Goal: Task Accomplishment & Management: Manage account settings

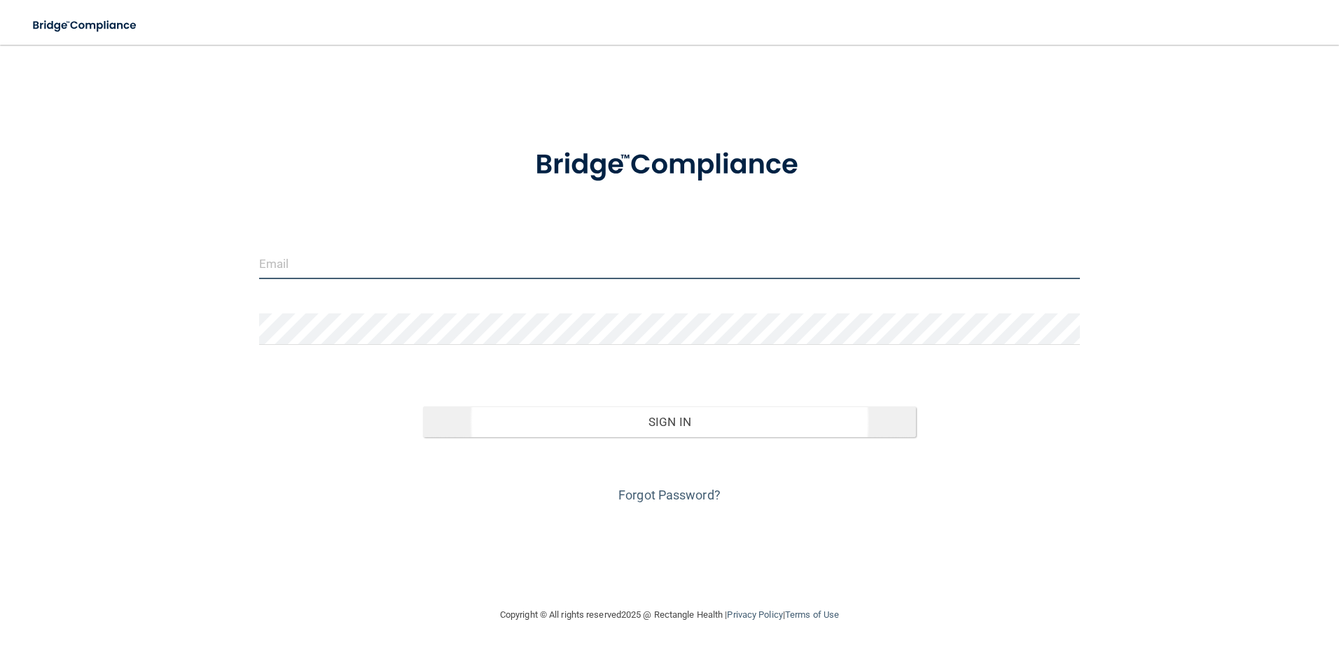
type input "[EMAIL_ADDRESS][DOMAIN_NAME]"
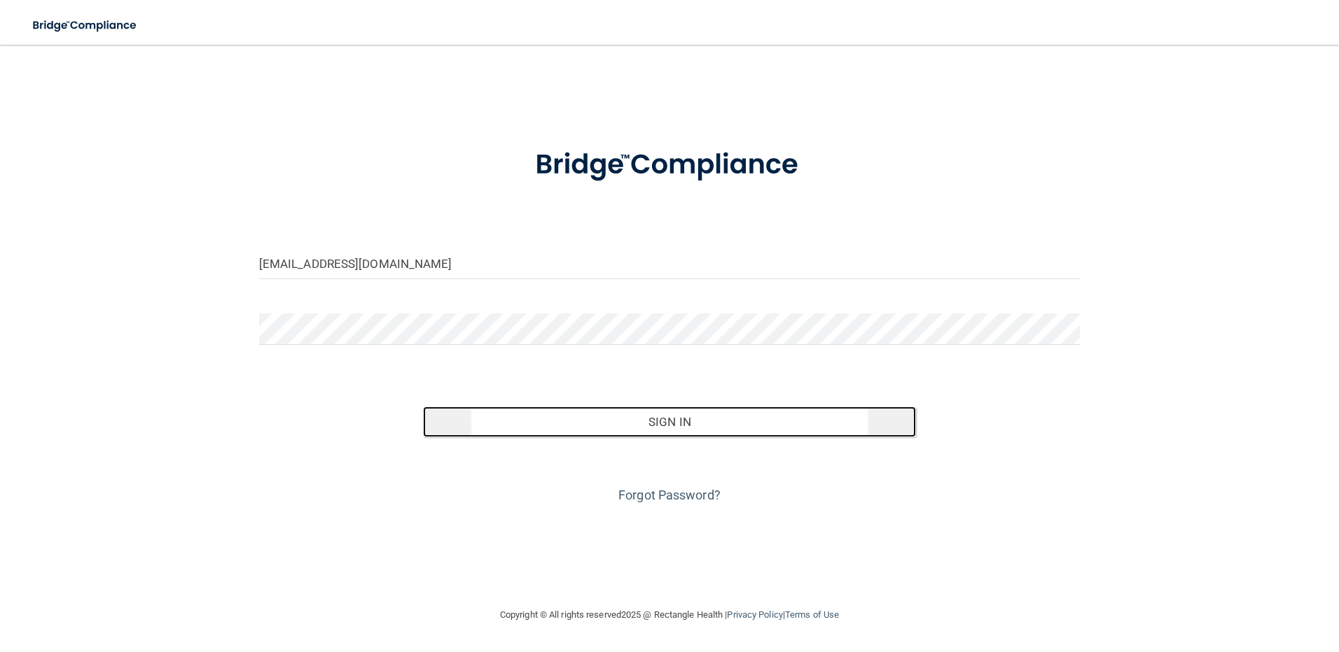
click at [688, 422] on button "Sign In" at bounding box center [669, 422] width 493 height 31
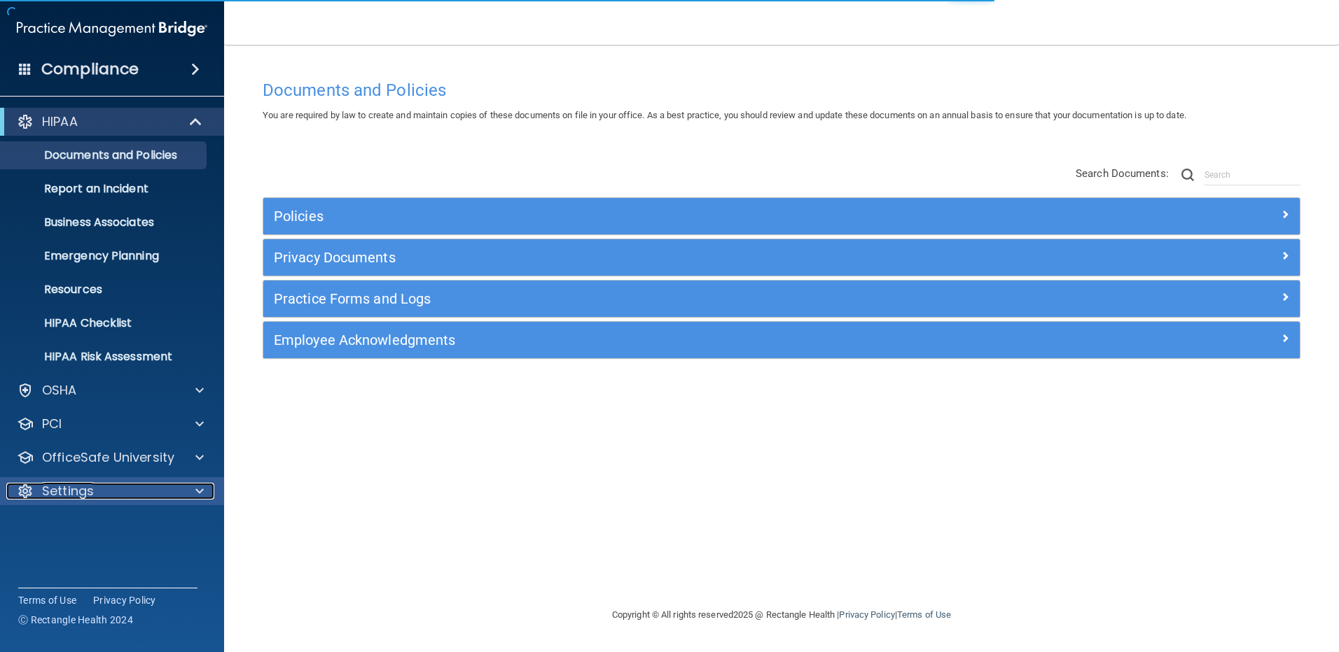
click at [71, 496] on p "Settings" at bounding box center [68, 491] width 52 height 17
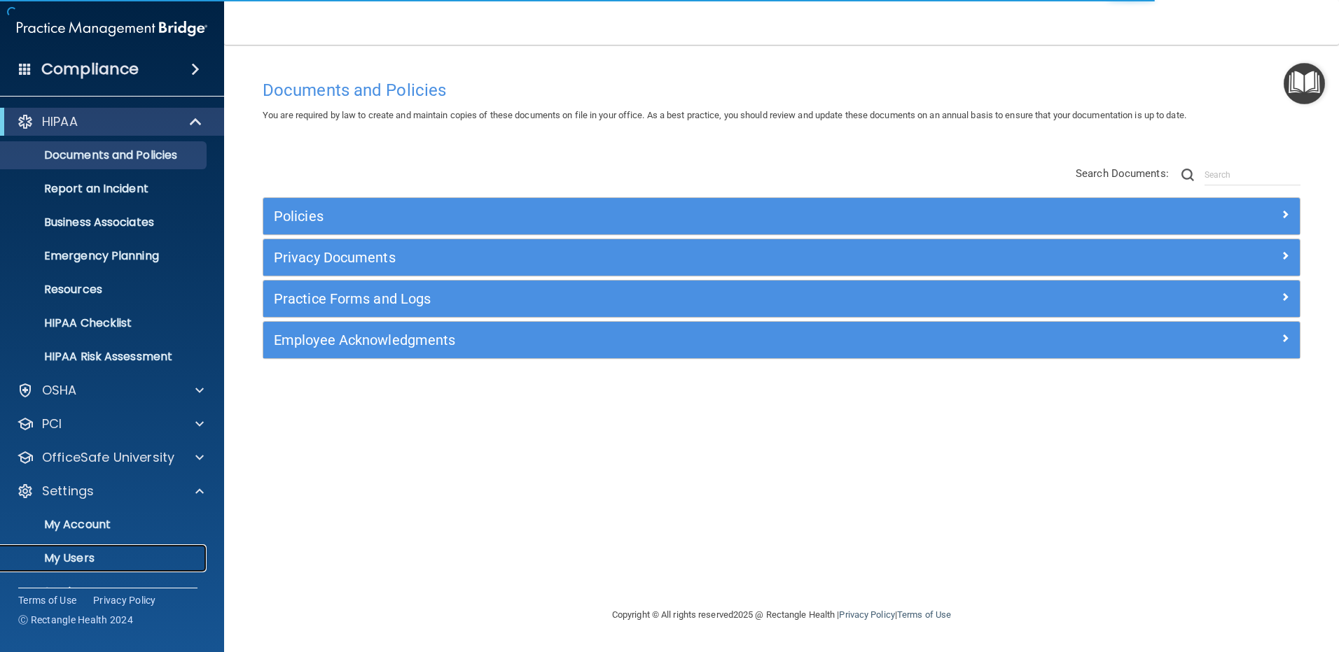
click at [77, 560] on p "My Users" at bounding box center [104, 559] width 191 height 14
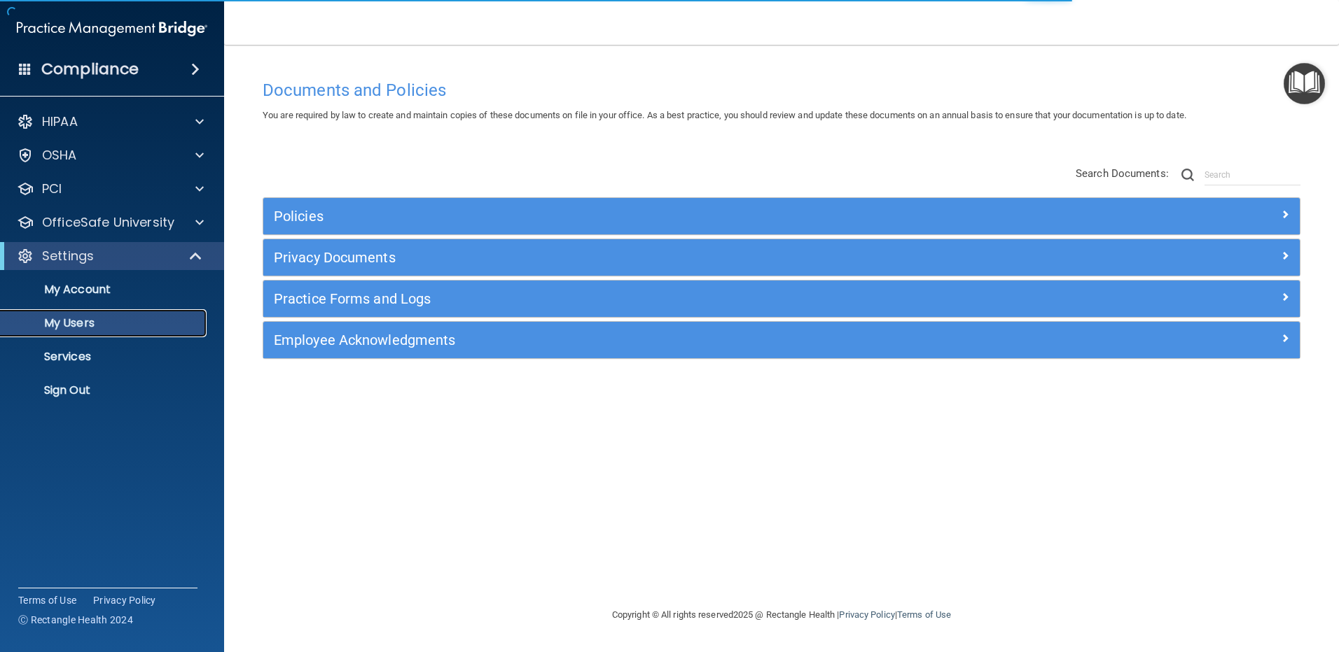
click at [78, 324] on p "My Users" at bounding box center [104, 323] width 191 height 14
select select "20"
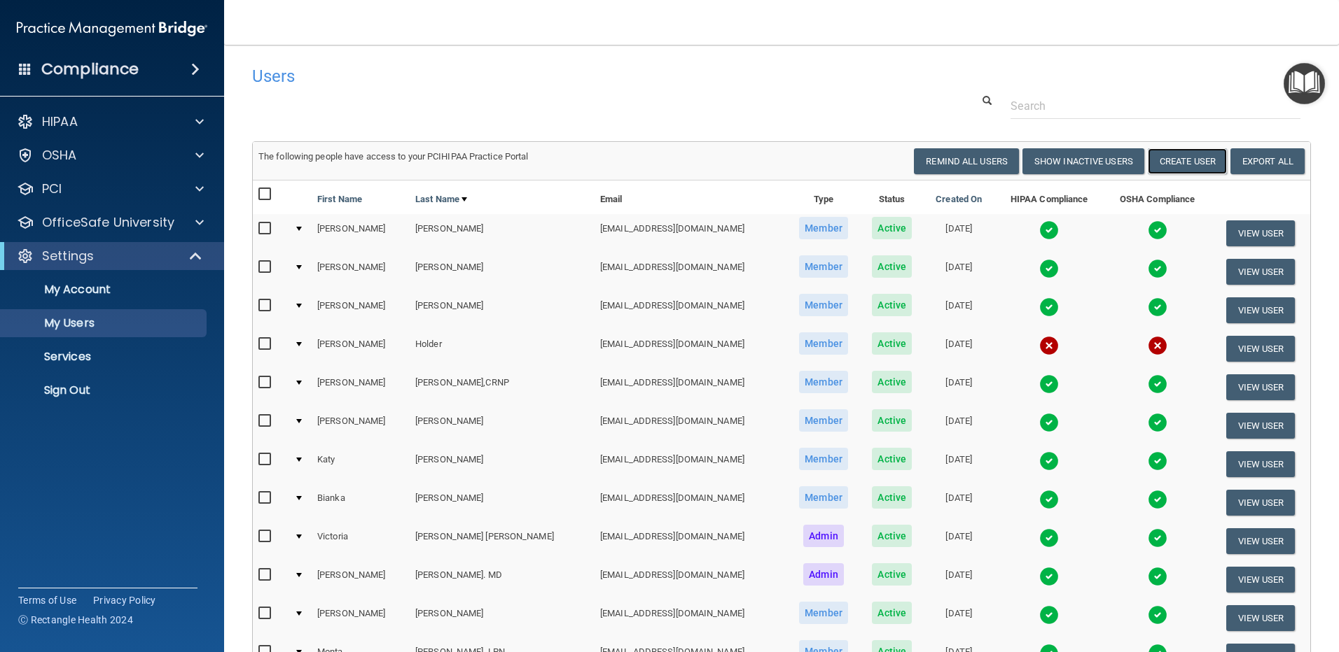
drag, startPoint x: 1187, startPoint y: 158, endPoint x: 1196, endPoint y: 223, distance: 65.6
click at [1196, 223] on div "The following people have access to your PCIHIPAA Practice Portal Resend Invite…" at bounding box center [781, 486] width 1057 height 688
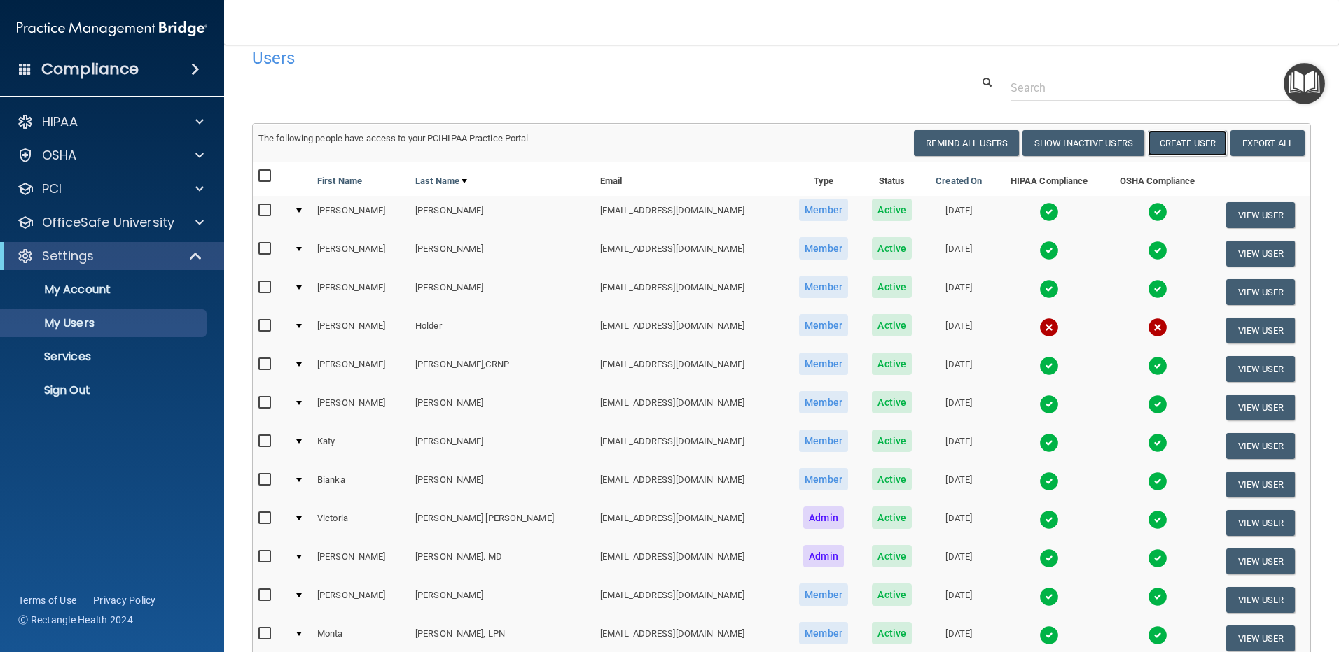
scroll to position [23, 0]
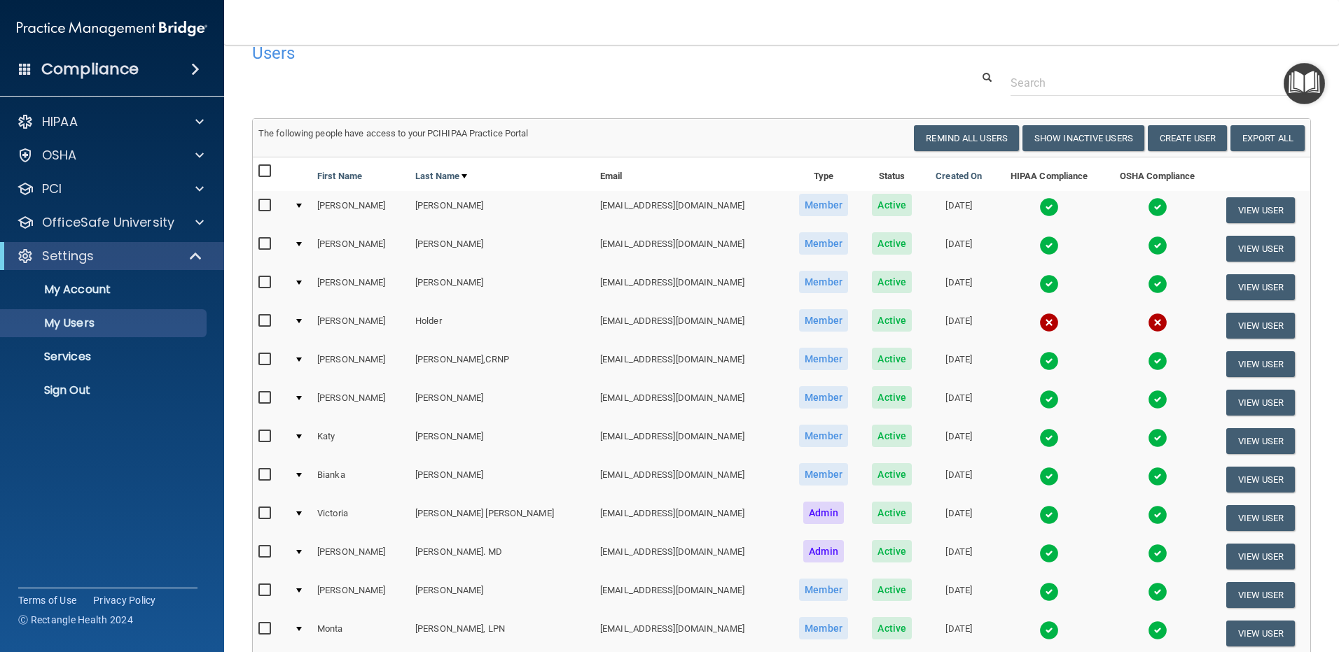
click at [473, 323] on td "Holder" at bounding box center [502, 326] width 185 height 39
click at [1179, 139] on button "Create User" at bounding box center [1186, 138] width 79 height 26
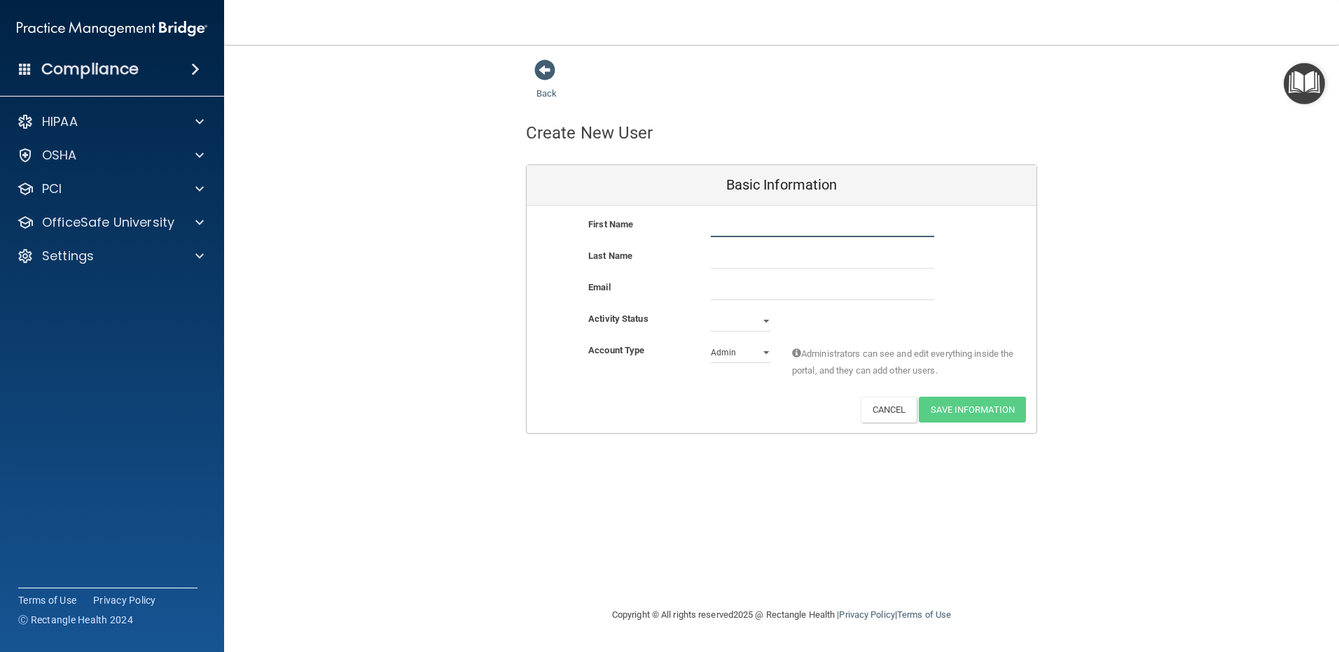
click at [746, 224] on input "text" at bounding box center [822, 226] width 223 height 21
type input "[PERSON_NAME]"
click at [730, 263] on input "text" at bounding box center [822, 258] width 223 height 21
type input "[PERSON_NAME]"
click at [721, 291] on input "email" at bounding box center [822, 289] width 223 height 21
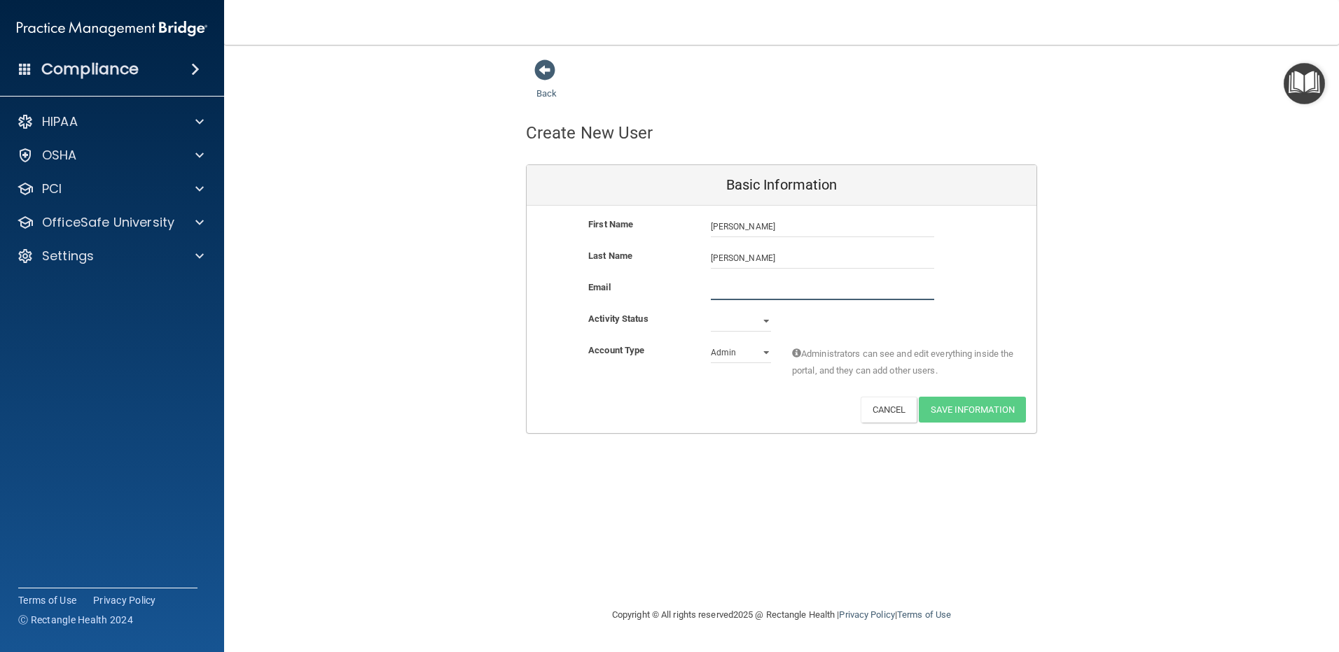
click at [720, 285] on input "email" at bounding box center [822, 289] width 223 height 21
paste input "[PERSON_NAME] <[EMAIL_ADDRESS][DOMAIN_NAME]>"
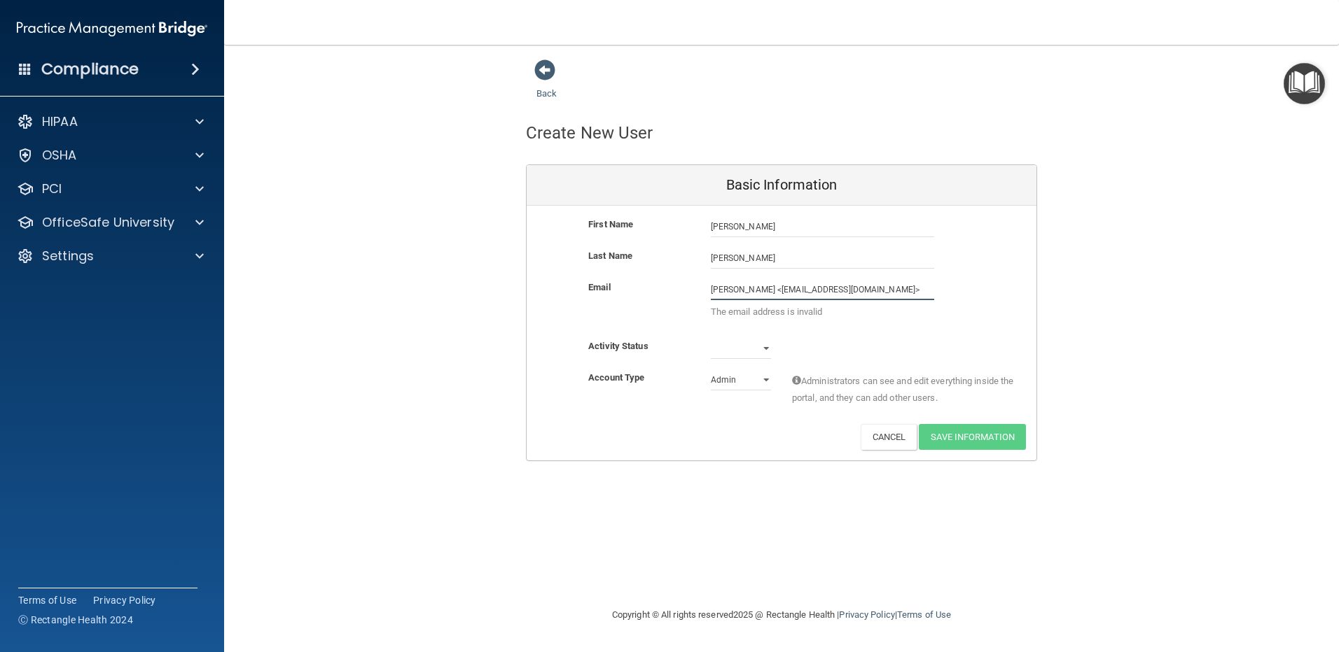
click at [767, 290] on input "[PERSON_NAME] <[EMAIL_ADDRESS][DOMAIN_NAME]>" at bounding box center [822, 289] width 223 height 21
click at [831, 290] on input "[EMAIL_ADDRESS][DOMAIN_NAME]>" at bounding box center [822, 289] width 223 height 21
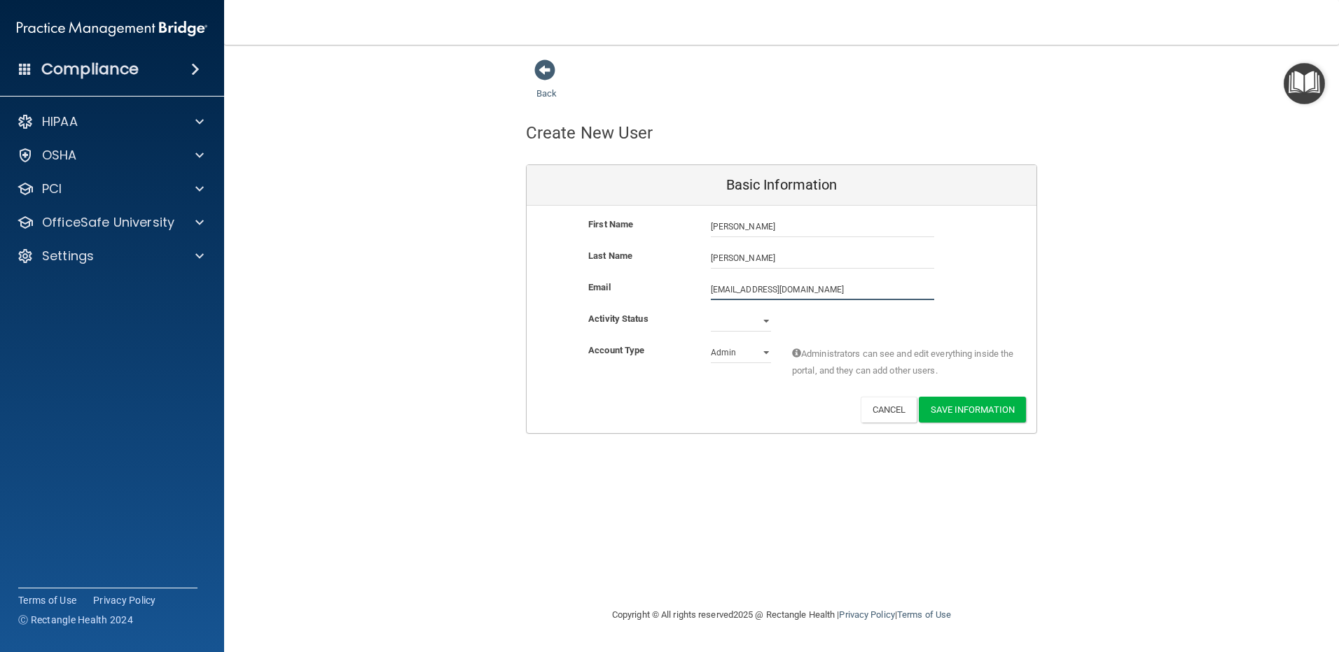
type input "[EMAIL_ADDRESS][DOMAIN_NAME]"
click at [765, 318] on select "Active Inactive" at bounding box center [741, 324] width 60 height 21
select select "active"
click at [711, 311] on select "Active Inactive" at bounding box center [741, 321] width 60 height 21
click at [767, 354] on select "Admin Member" at bounding box center [741, 352] width 60 height 21
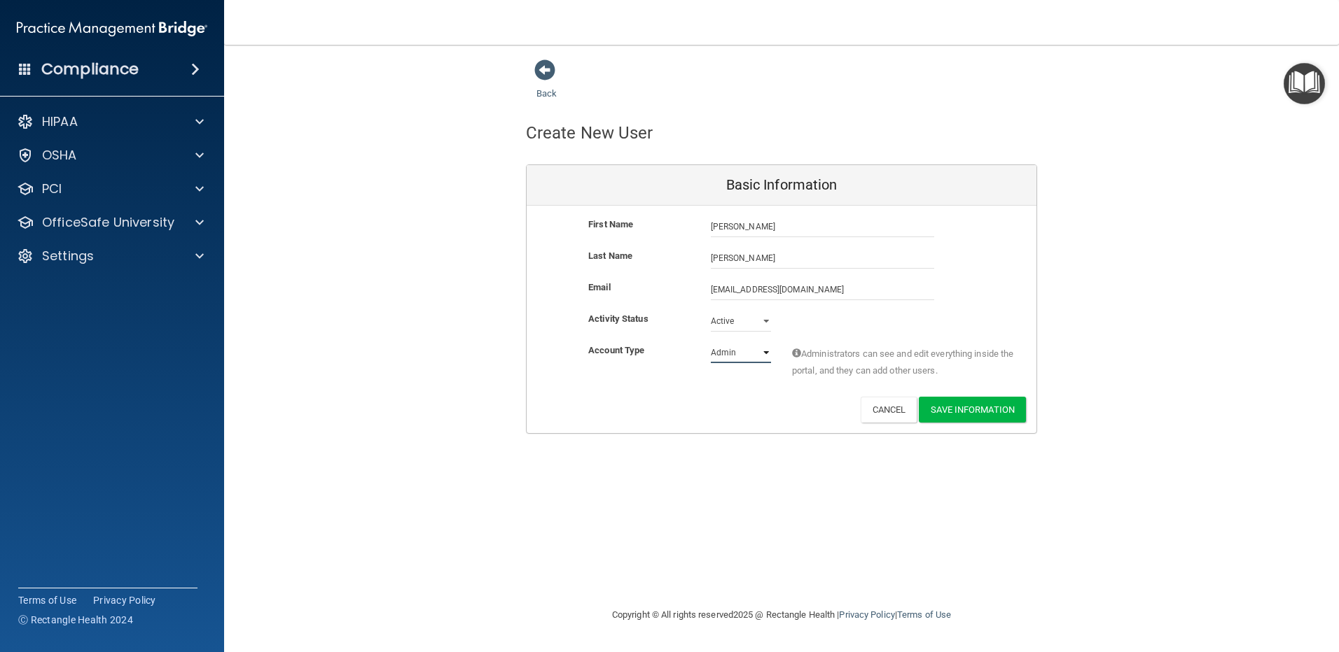
select select "practice_member"
click at [711, 342] on select "Admin Member" at bounding box center [741, 352] width 60 height 21
click at [978, 410] on button "Save Information" at bounding box center [972, 410] width 107 height 26
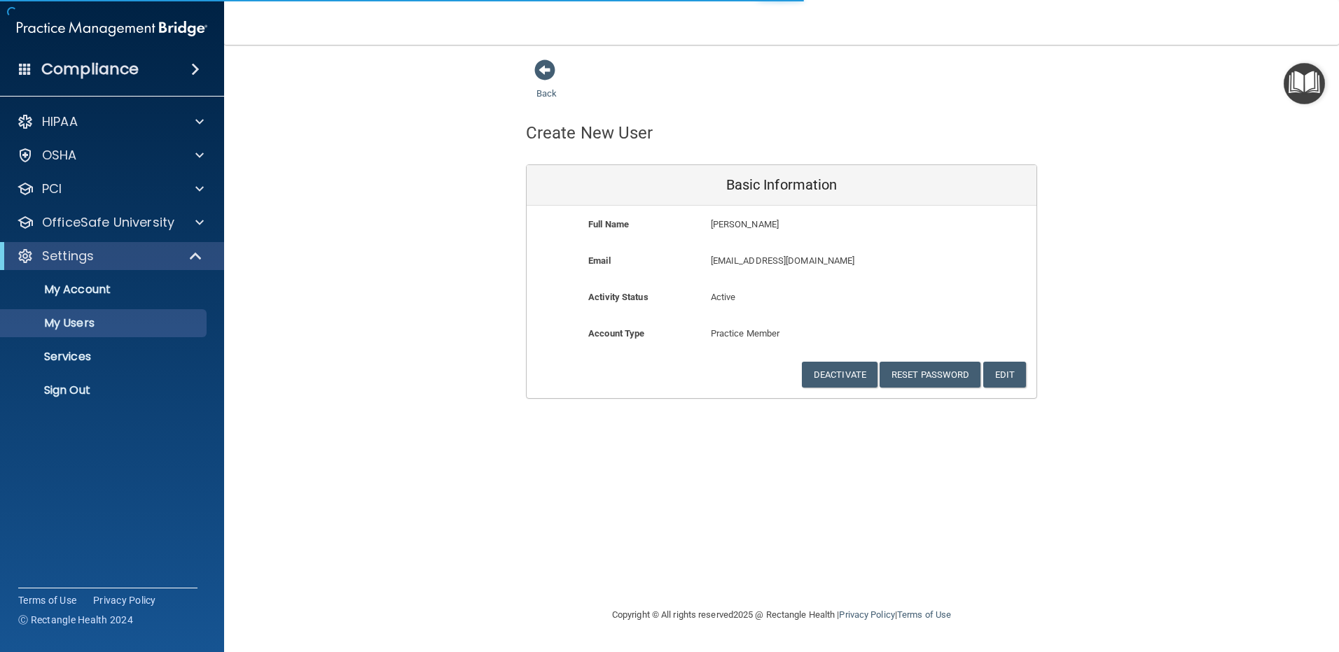
select select "20"
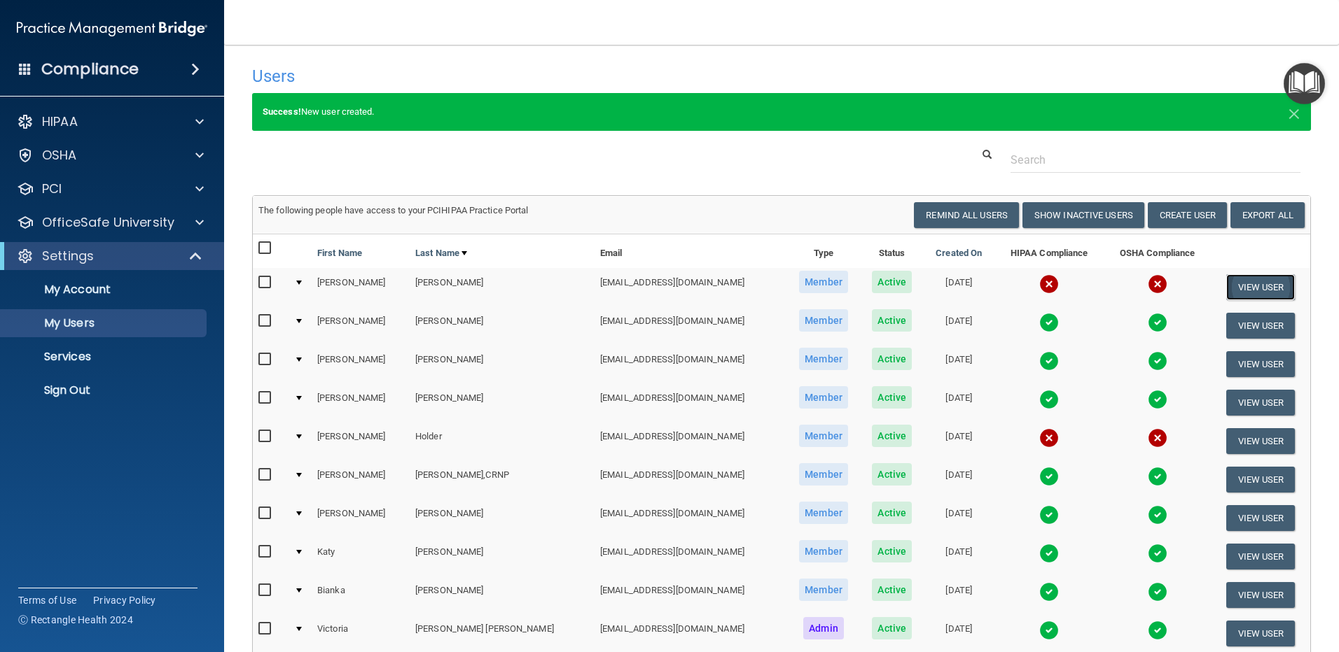
click at [1239, 284] on button "View User" at bounding box center [1260, 287] width 69 height 26
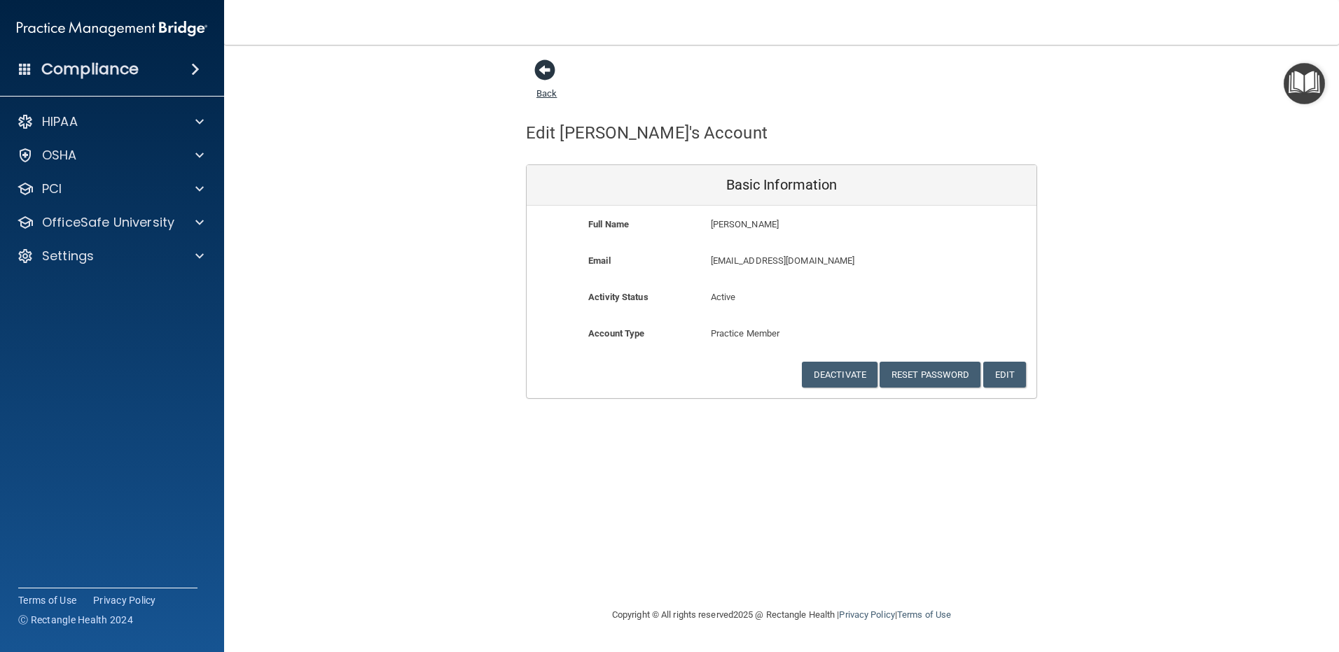
click at [543, 68] on span at bounding box center [544, 70] width 21 height 21
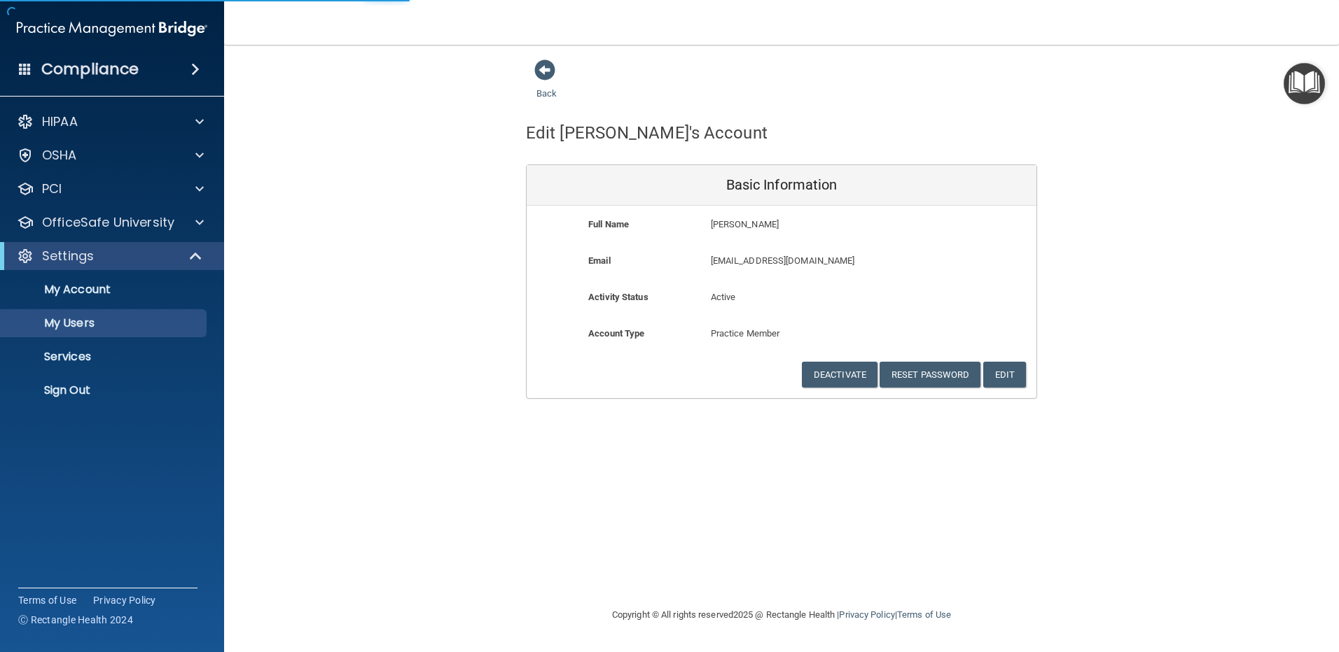
select select "20"
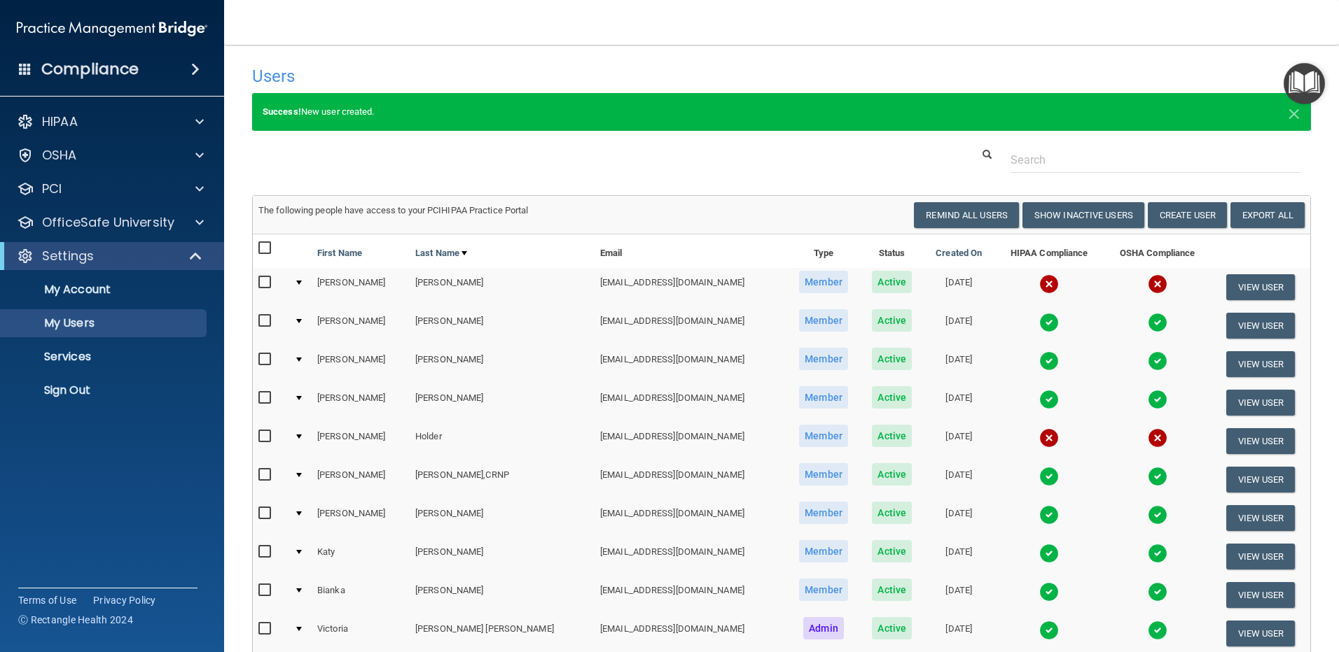
click at [267, 281] on input "checkbox" at bounding box center [266, 282] width 16 height 11
checkbox input "true"
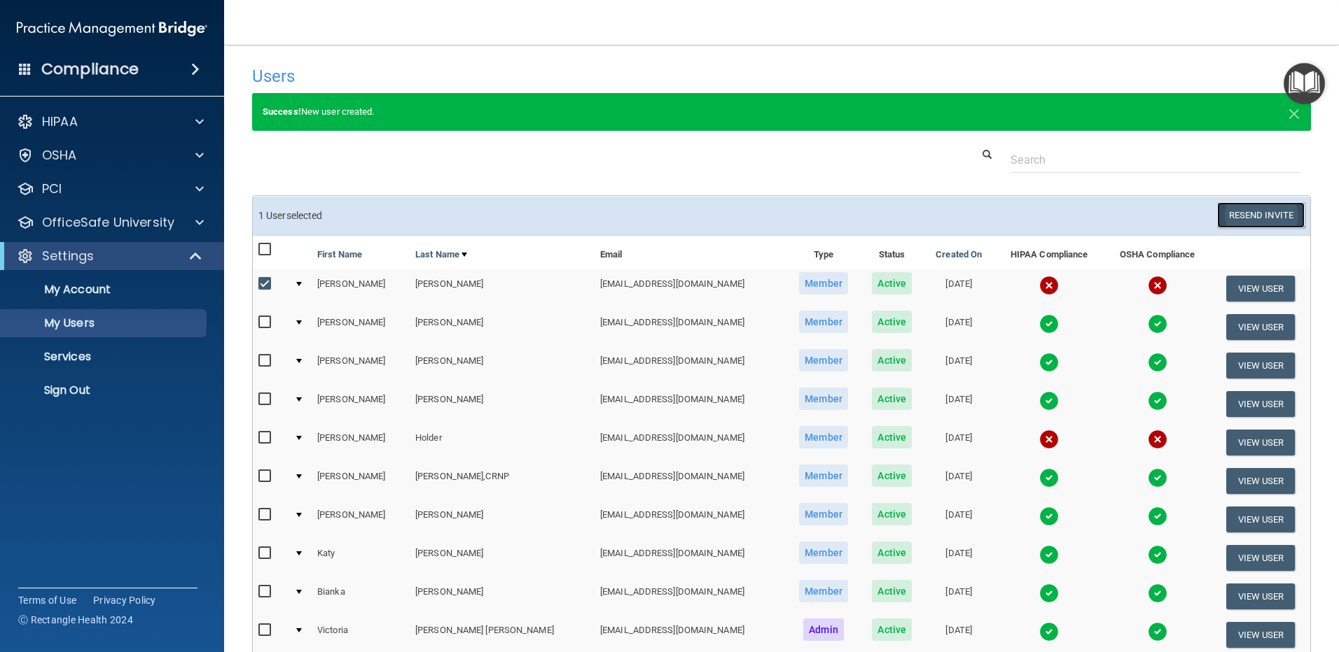
click at [1236, 216] on button "Resend Invite" at bounding box center [1261, 215] width 88 height 26
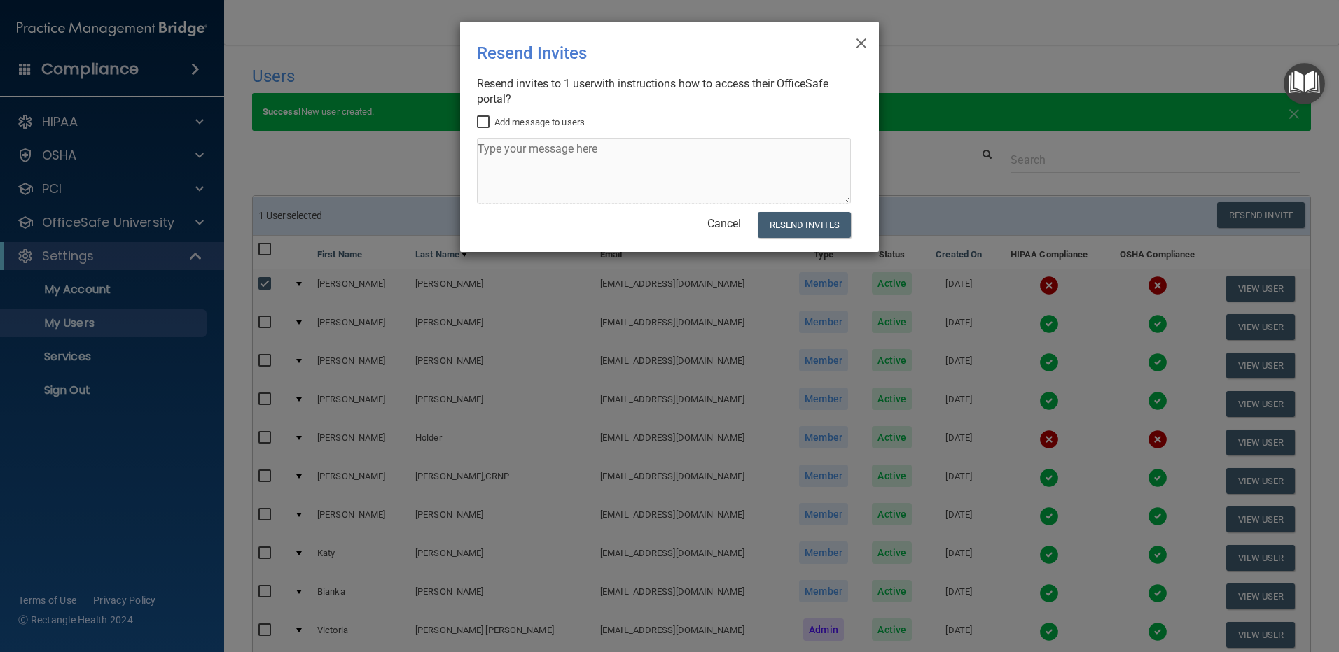
click at [482, 122] on input "Add message to users" at bounding box center [485, 122] width 16 height 11
checkbox input "true"
click at [489, 158] on textarea at bounding box center [664, 171] width 374 height 66
type textarea "T"
type textarea "Access for HIPAA and OSHA training"
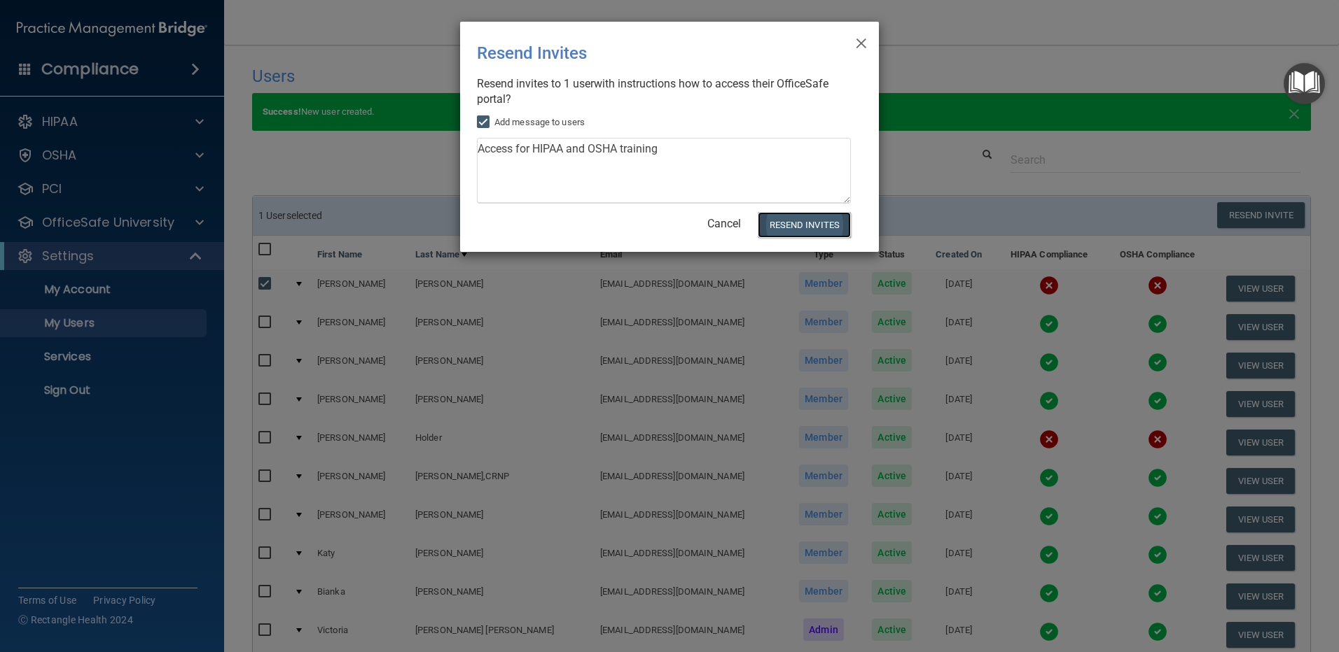
click at [795, 221] on button "Resend Invites" at bounding box center [804, 225] width 93 height 26
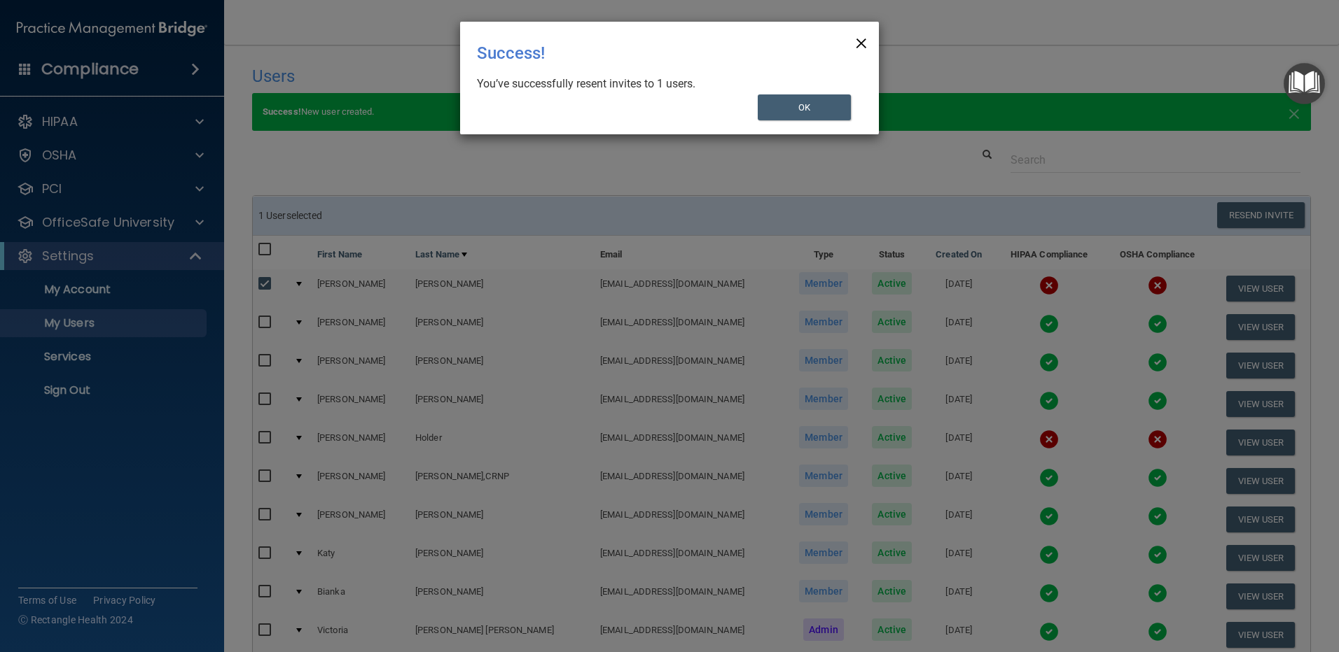
click at [861, 41] on span "×" at bounding box center [861, 41] width 13 height 28
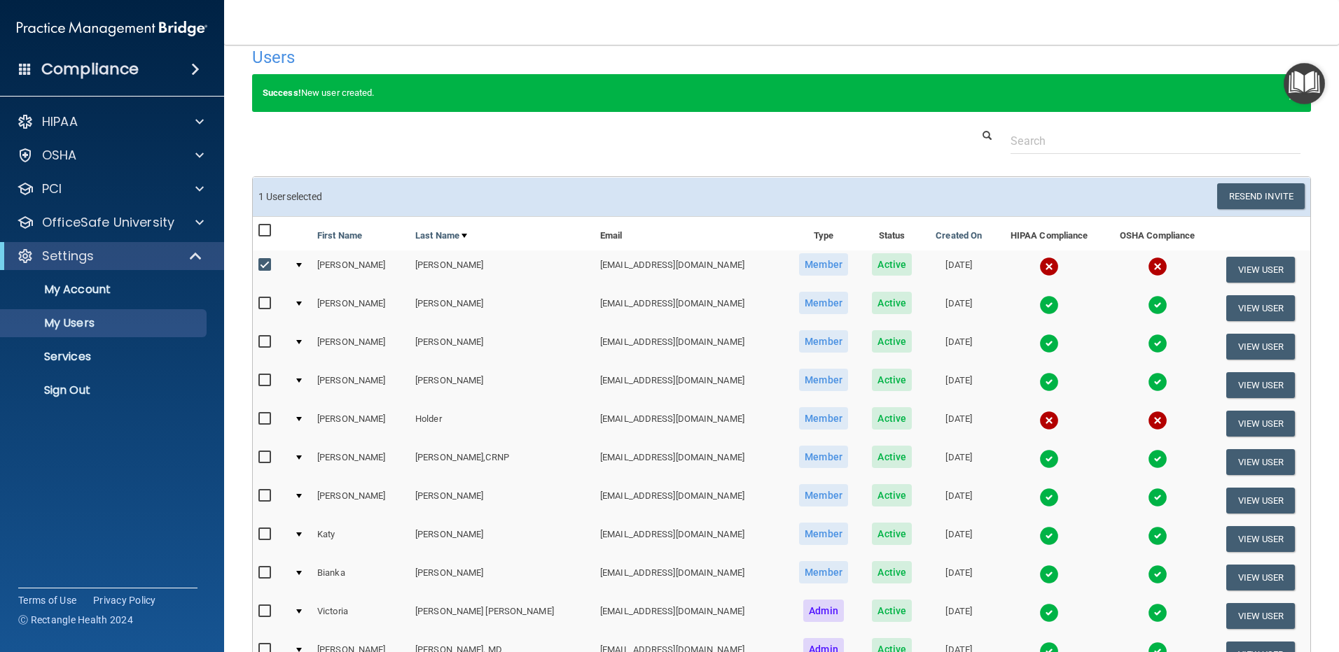
scroll to position [23, 0]
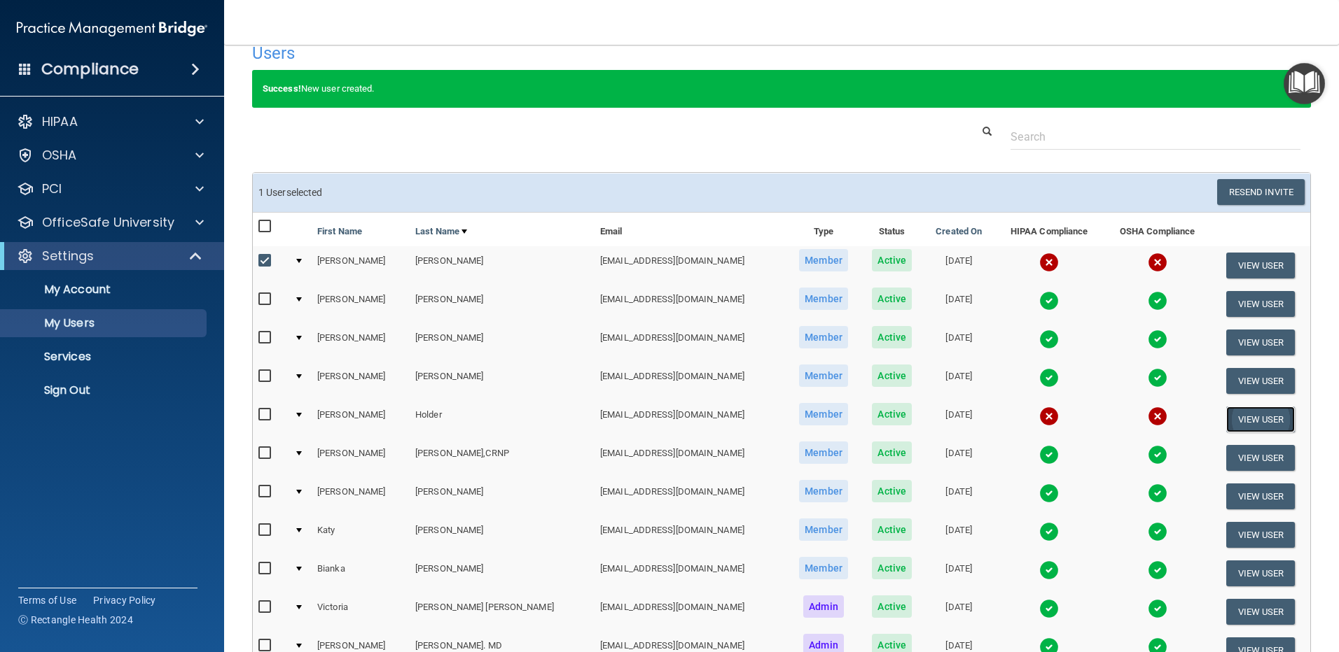
click at [1248, 419] on button "View User" at bounding box center [1260, 420] width 69 height 26
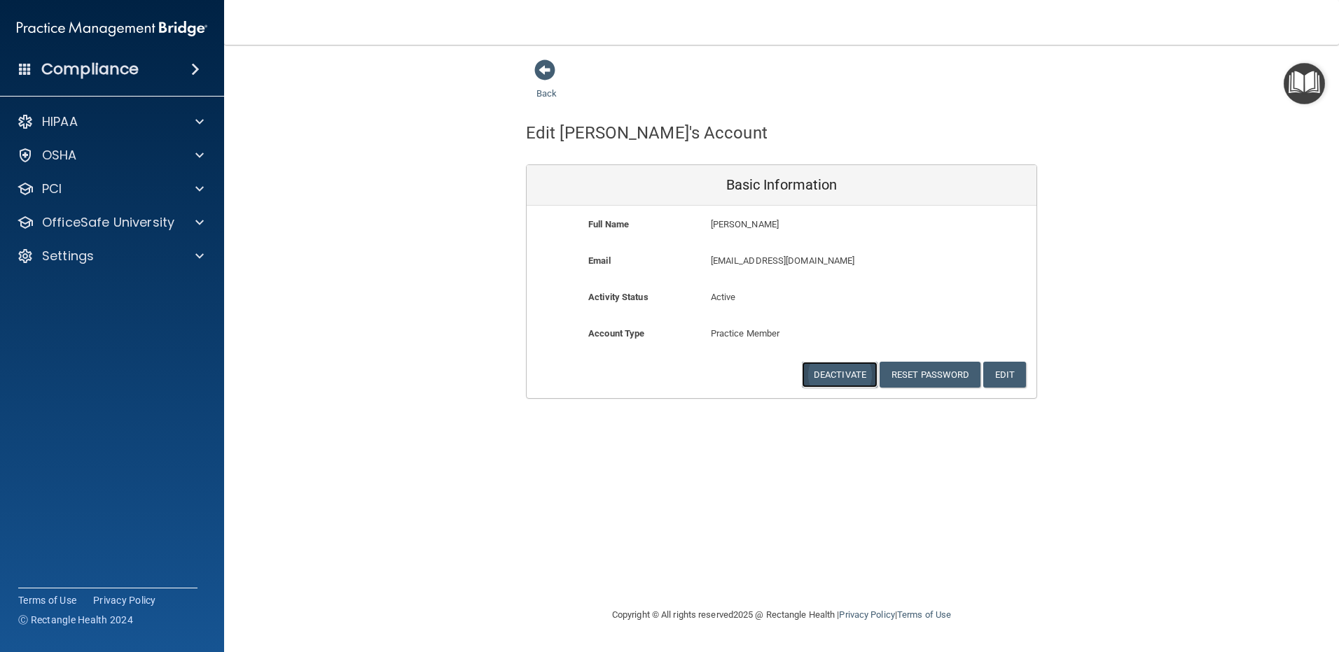
click at [830, 375] on button "Deactivate" at bounding box center [840, 375] width 76 height 26
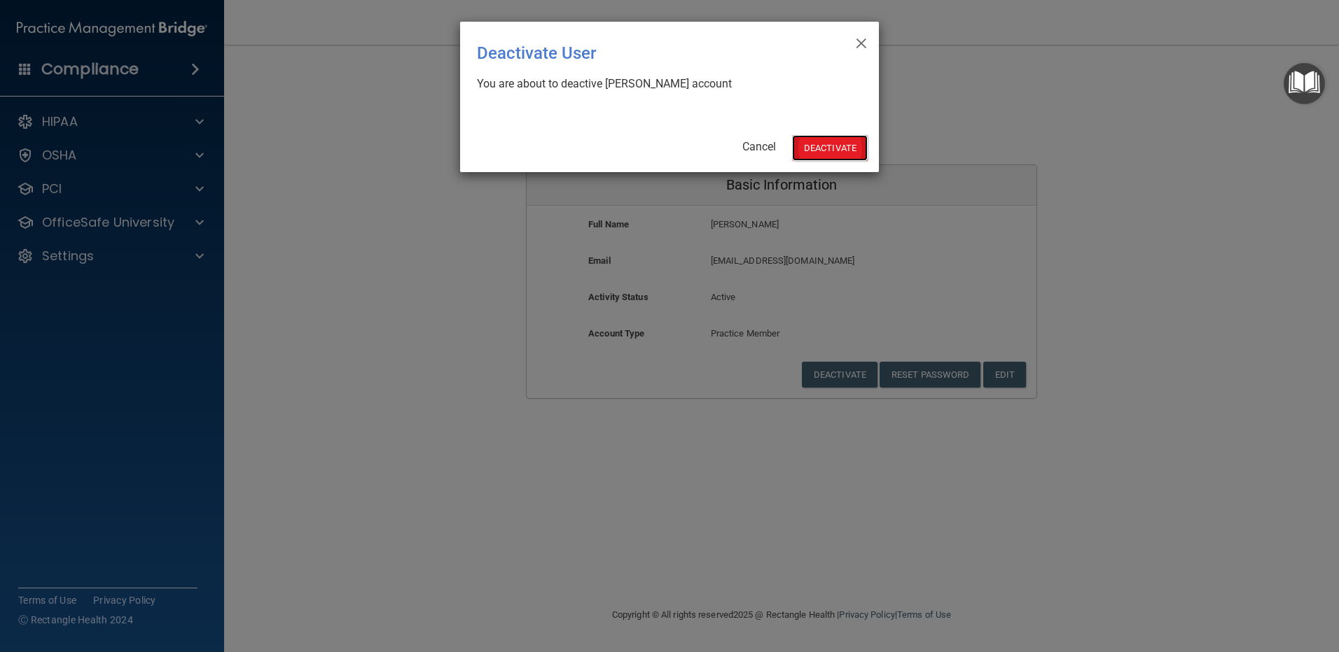
click at [828, 147] on button "Deactivate" at bounding box center [830, 148] width 76 height 26
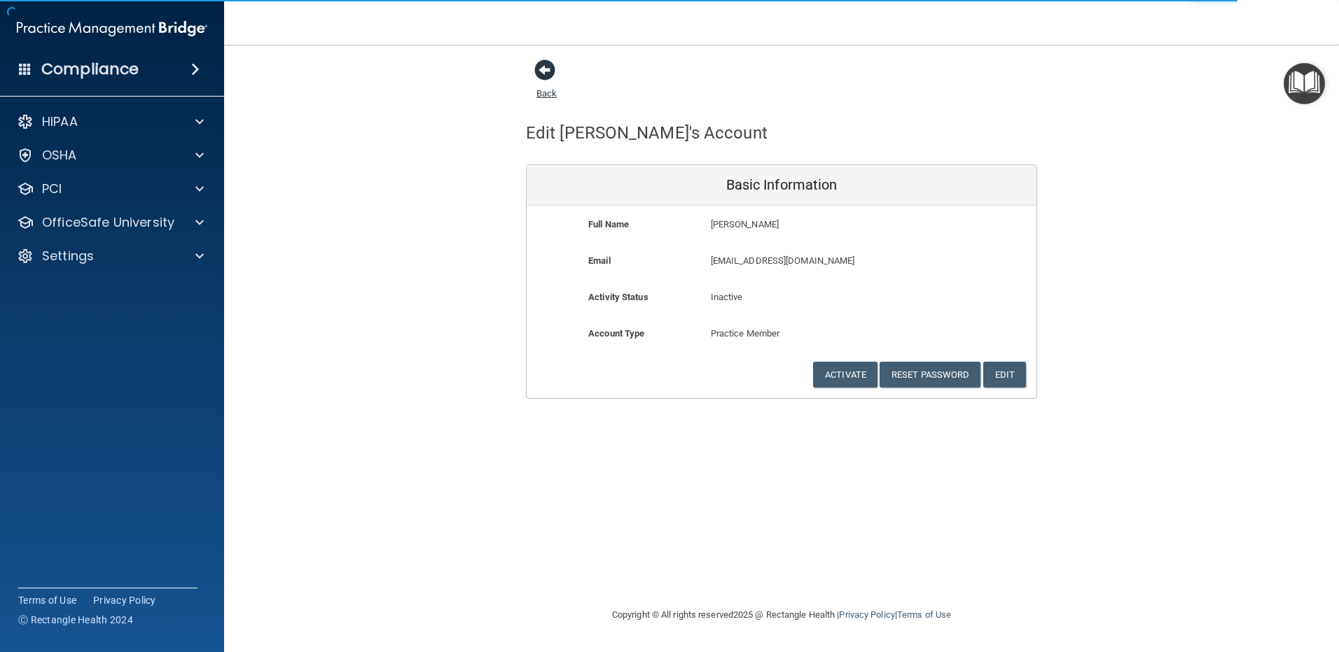
click at [543, 70] on span at bounding box center [544, 70] width 21 height 21
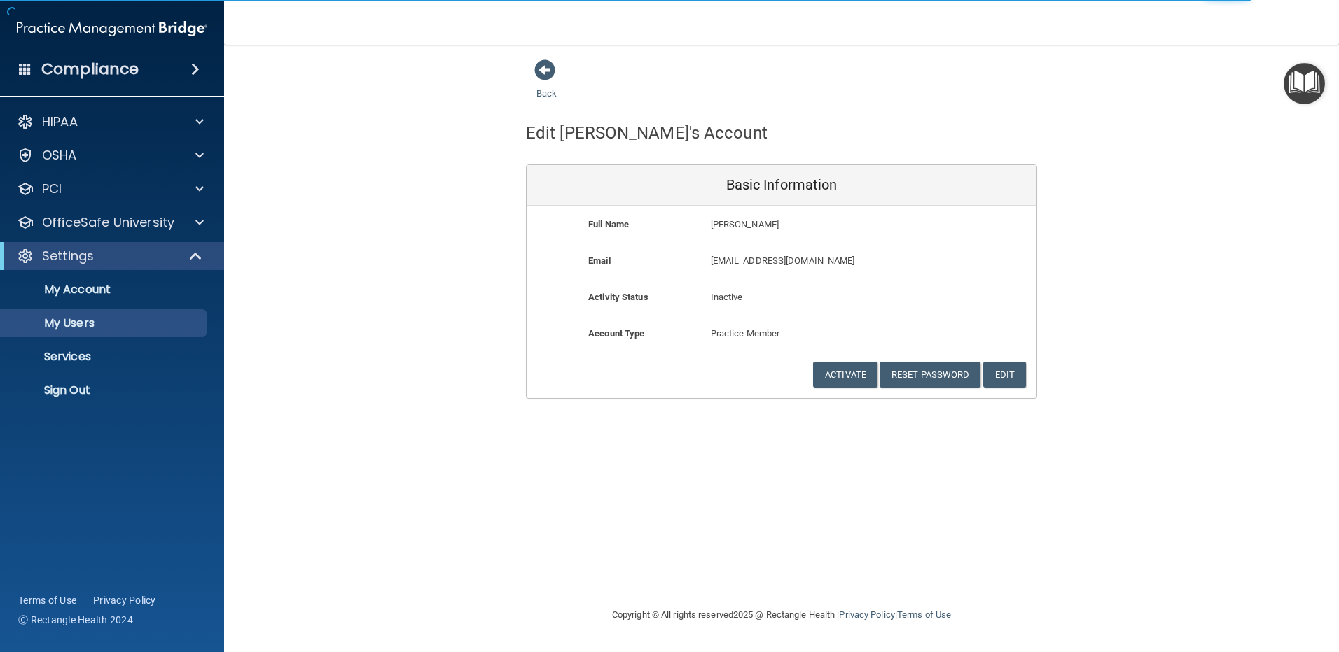
select select "20"
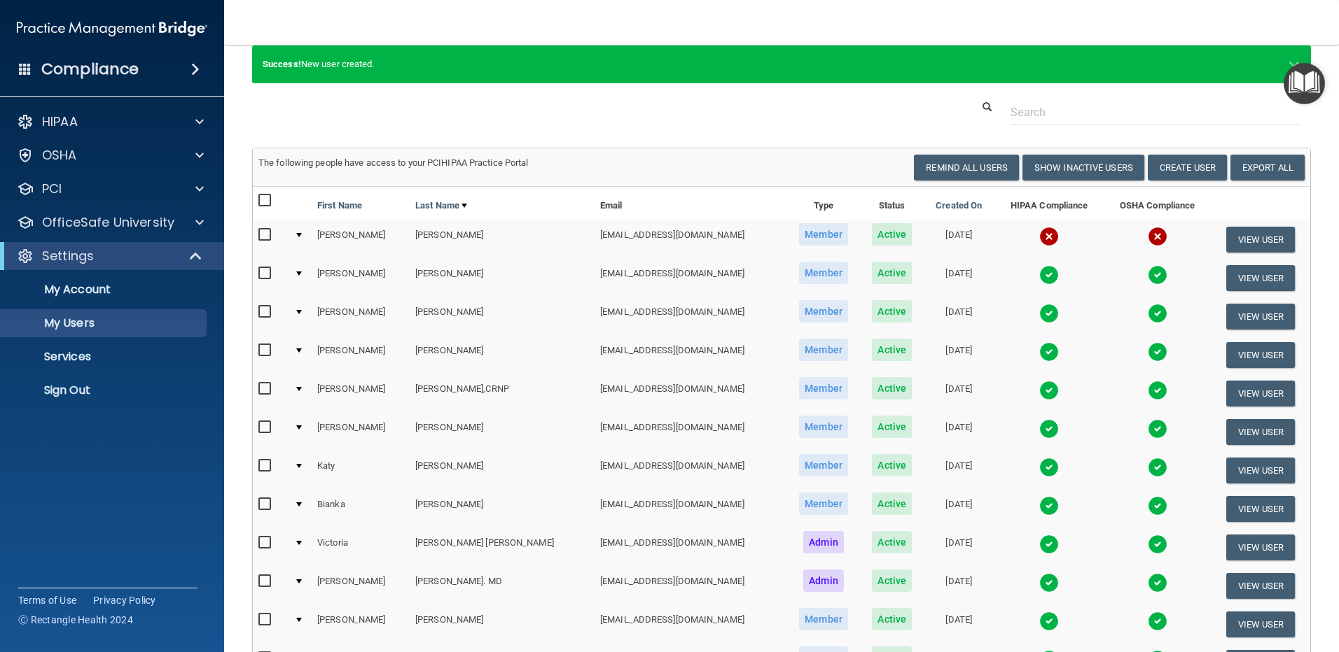
scroll to position [70, 0]
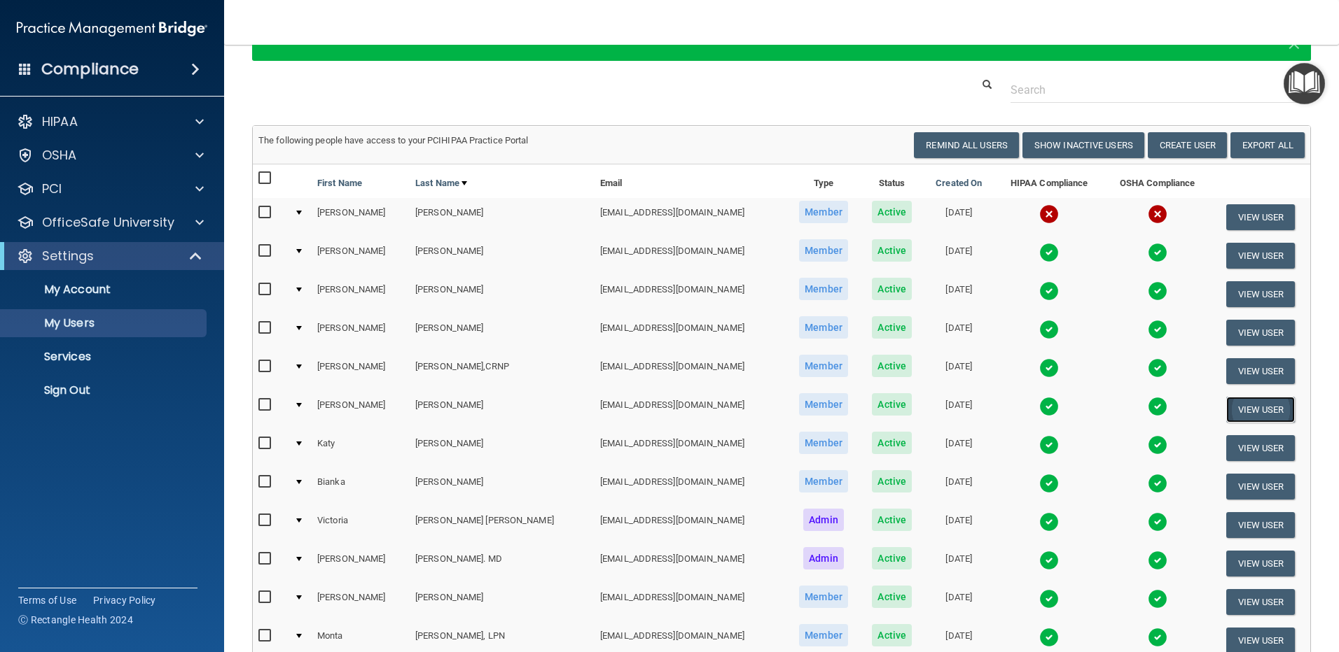
click at [1241, 409] on button "View User" at bounding box center [1260, 410] width 69 height 26
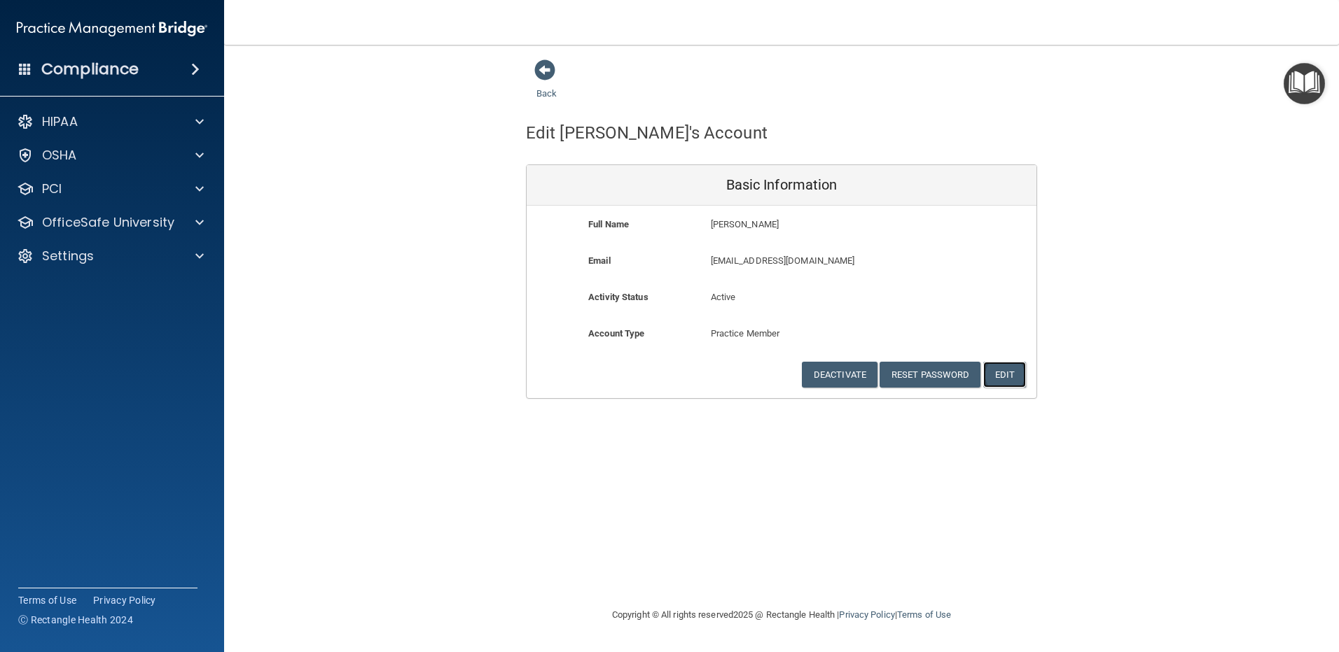
click at [1010, 370] on button "Edit" at bounding box center [1004, 375] width 43 height 26
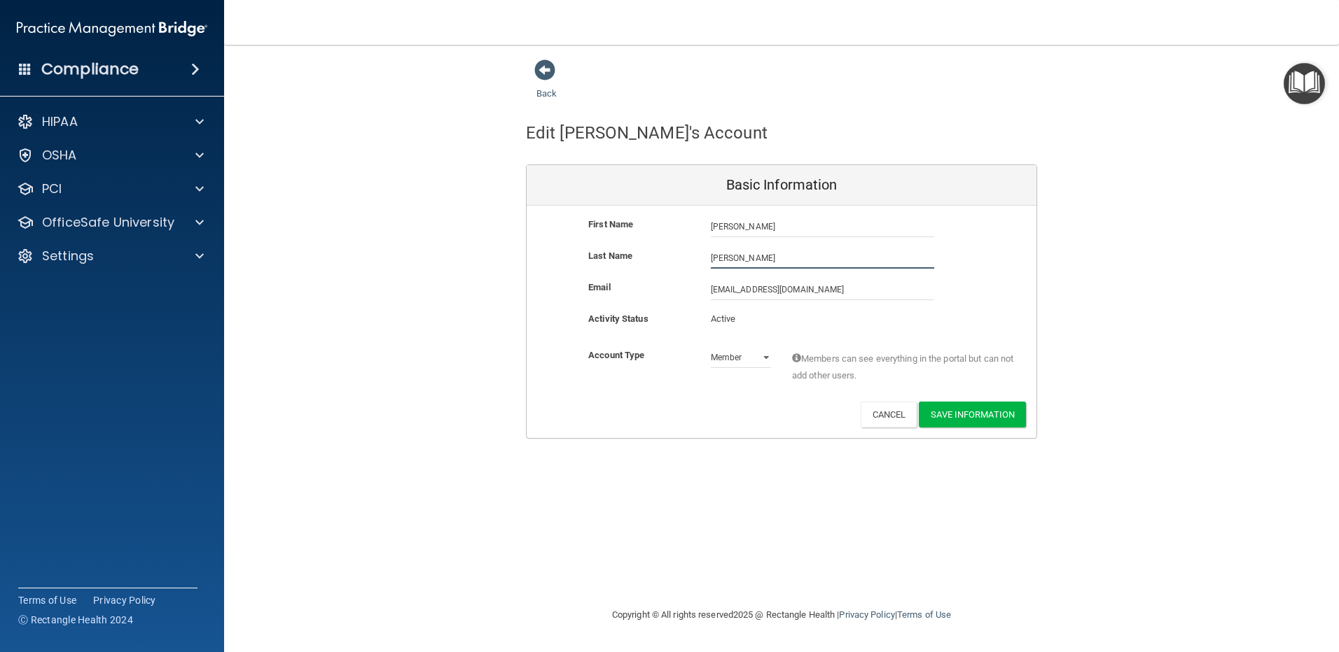
click at [756, 256] on input "[PERSON_NAME]" at bounding box center [822, 258] width 223 height 21
type input "M"
type input "[PERSON_NAME]"
click at [963, 419] on button "Save Information" at bounding box center [972, 415] width 107 height 26
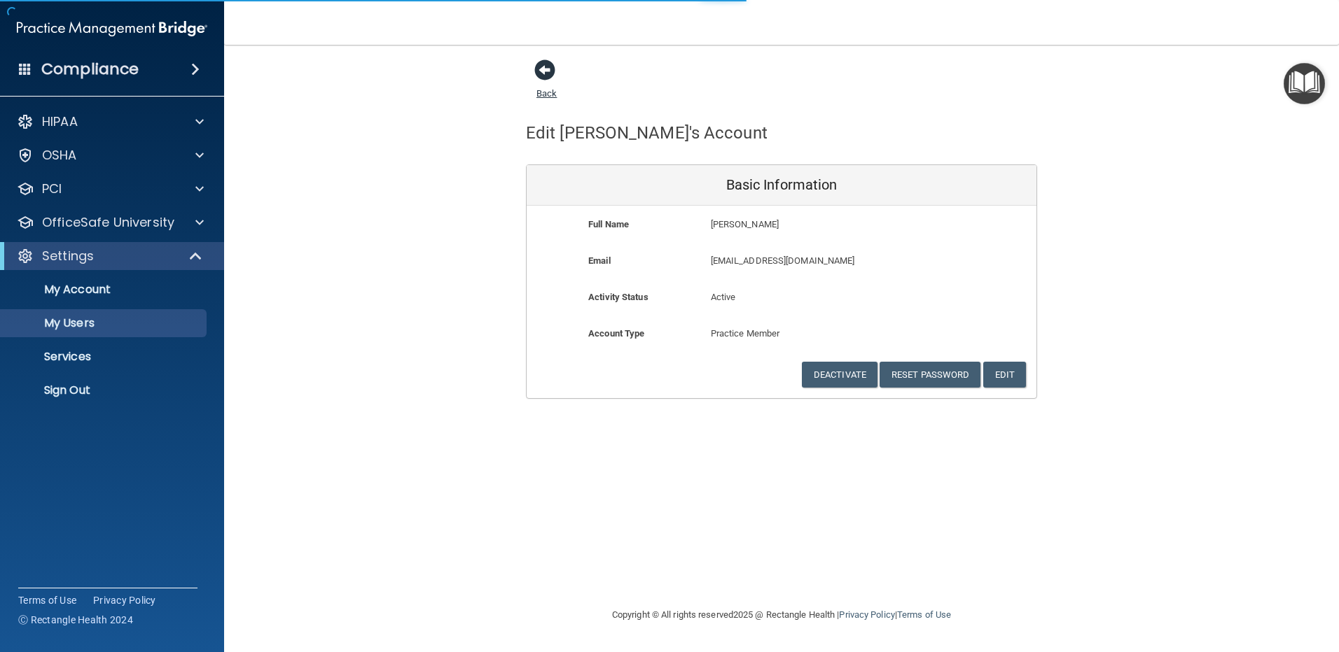
click at [547, 71] on span at bounding box center [544, 70] width 21 height 21
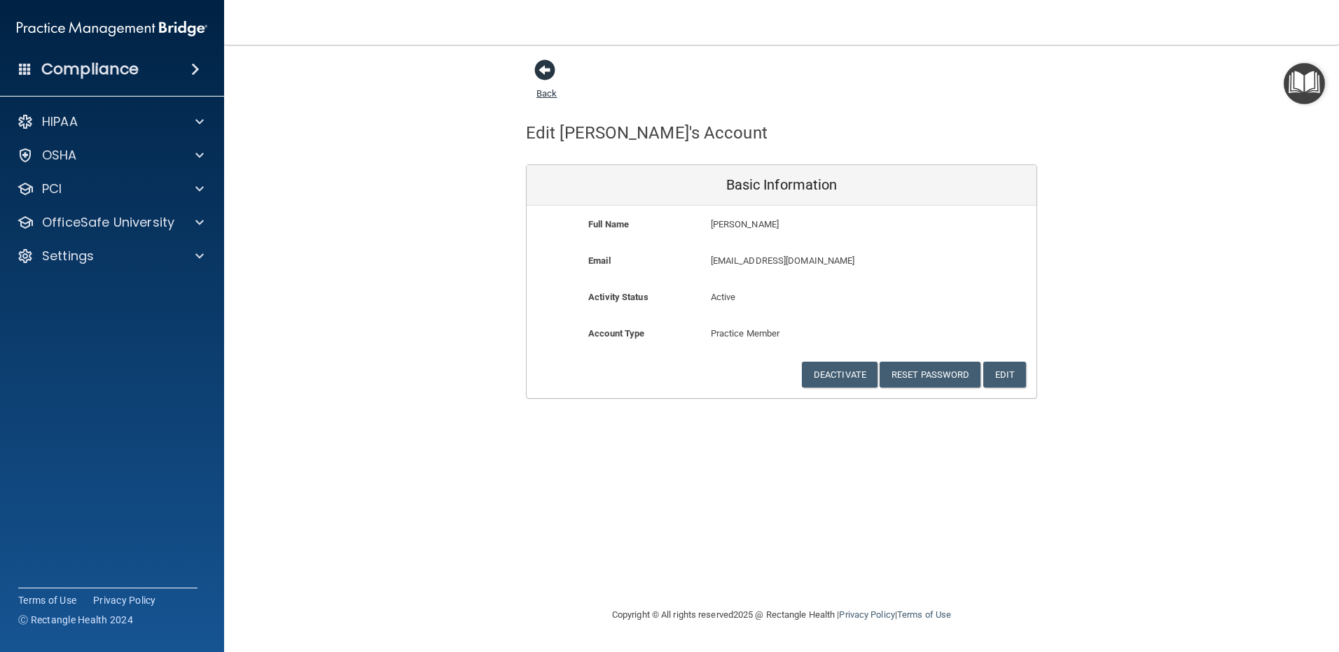
click at [545, 71] on span at bounding box center [544, 70] width 21 height 21
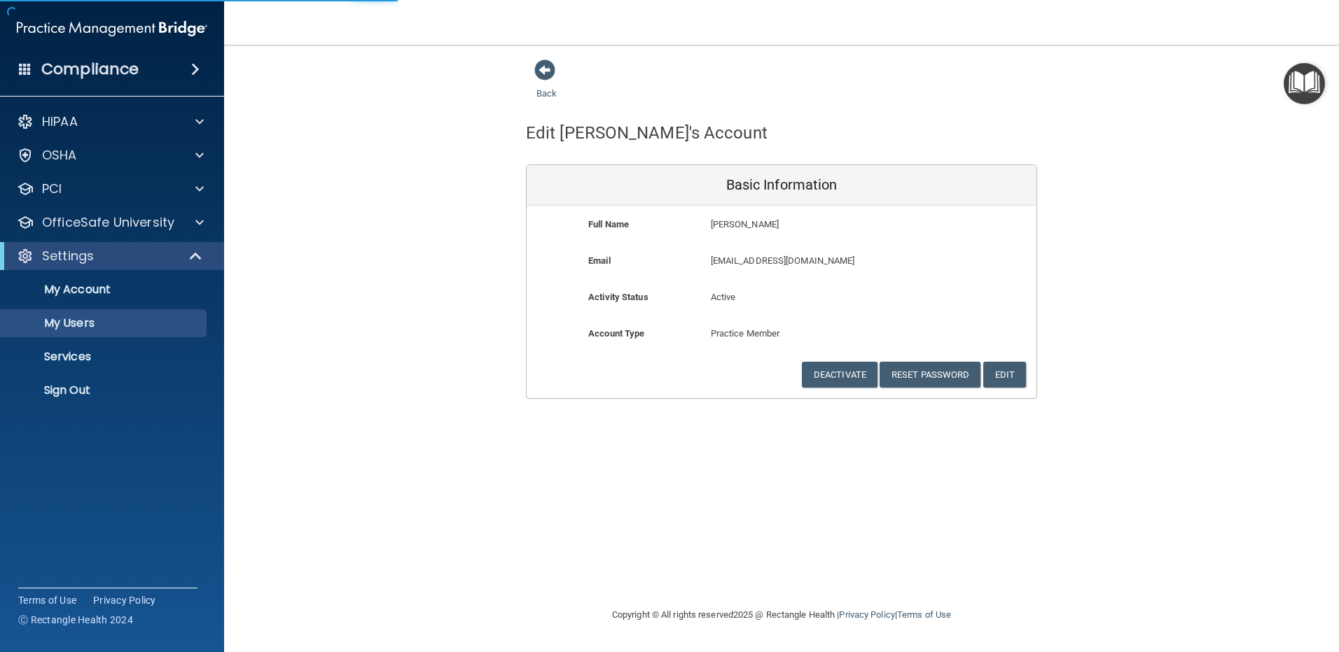
select select "20"
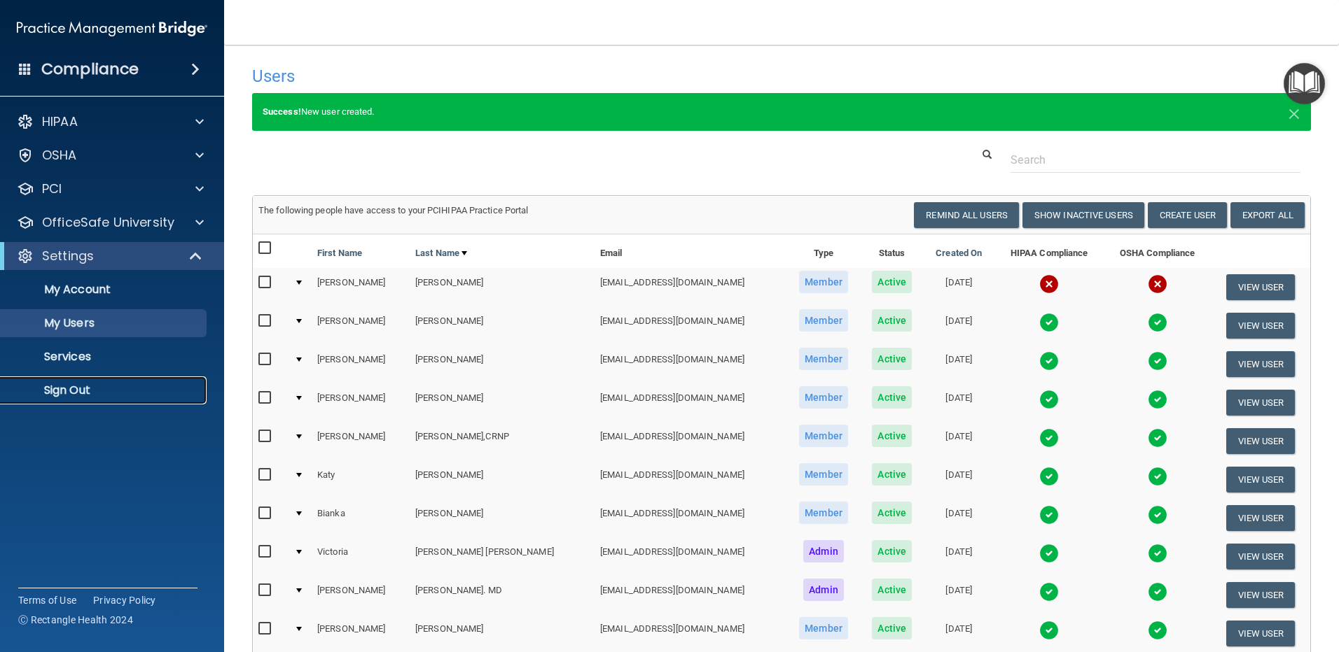
click at [63, 392] on p "Sign Out" at bounding box center [104, 391] width 191 height 14
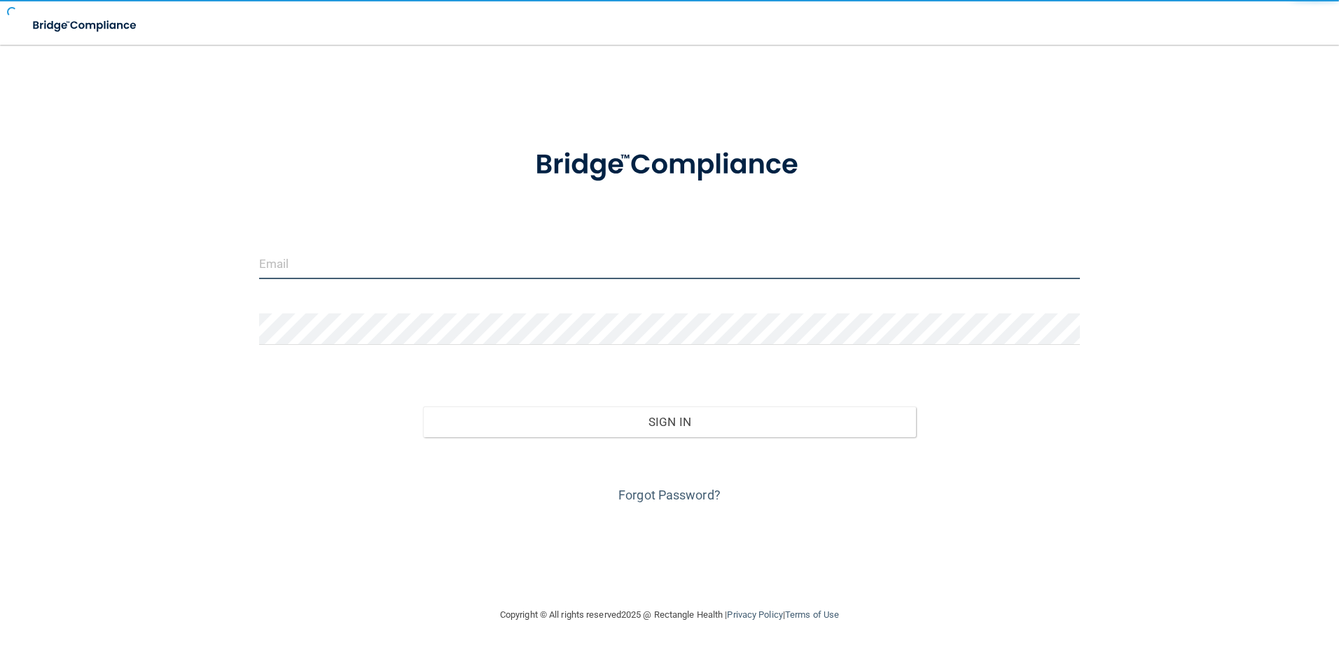
type input "[EMAIL_ADDRESS][DOMAIN_NAME]"
